Goal: Find specific page/section: Find specific page/section

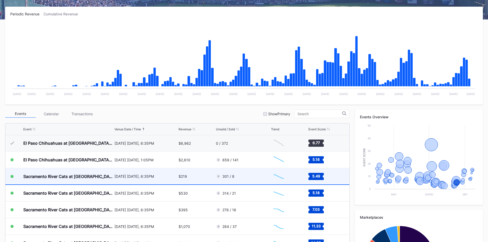
scroll to position [1023, 0]
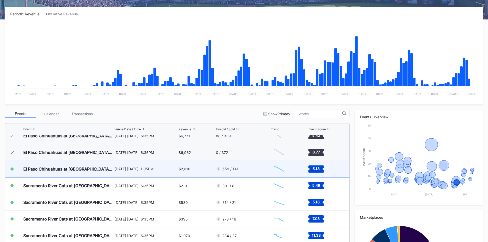
click at [244, 169] on div "659 / 141" at bounding box center [243, 169] width 54 height 16
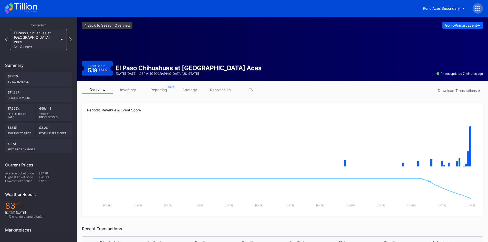
click at [29, 6] on icon at bounding box center [21, 8] width 32 height 11
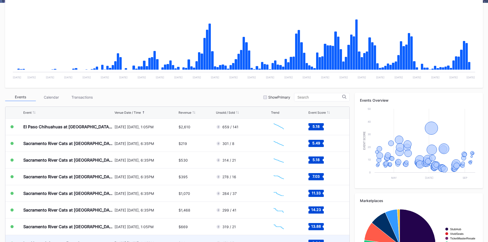
scroll to position [102, 0]
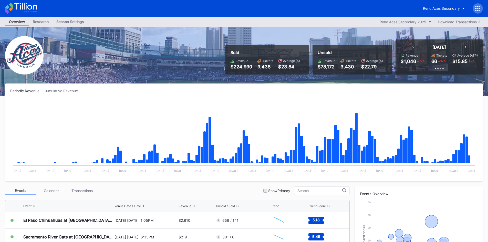
click at [28, 6] on icon at bounding box center [25, 6] width 23 height 7
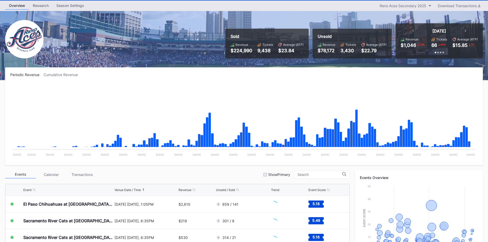
scroll to position [77, 0]
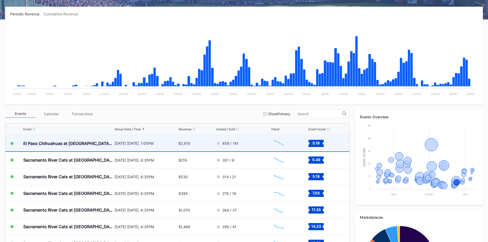
click at [195, 142] on div "$2,610" at bounding box center [196, 143] width 36 height 16
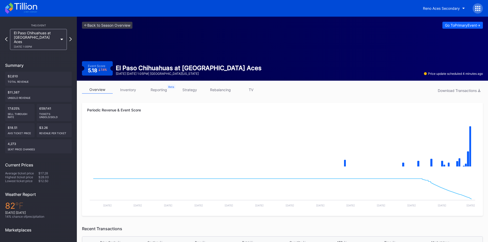
click at [27, 10] on icon at bounding box center [21, 8] width 32 height 11
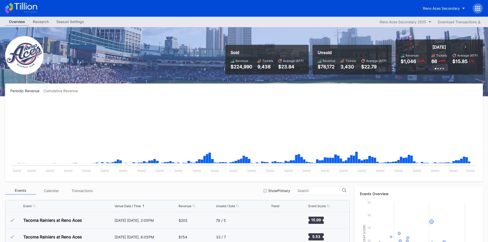
scroll to position [1048, 0]
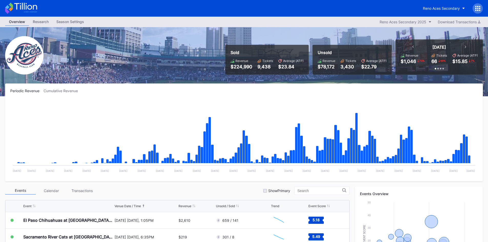
click at [28, 9] on icon at bounding box center [25, 6] width 23 height 7
click at [27, 8] on icon at bounding box center [25, 6] width 23 height 7
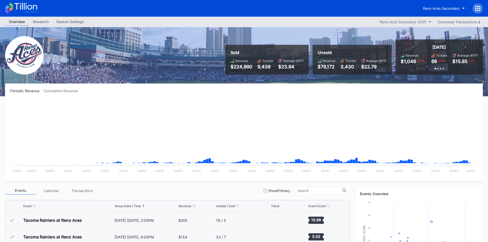
scroll to position [1048, 0]
